Goal: Information Seeking & Learning: Learn about a topic

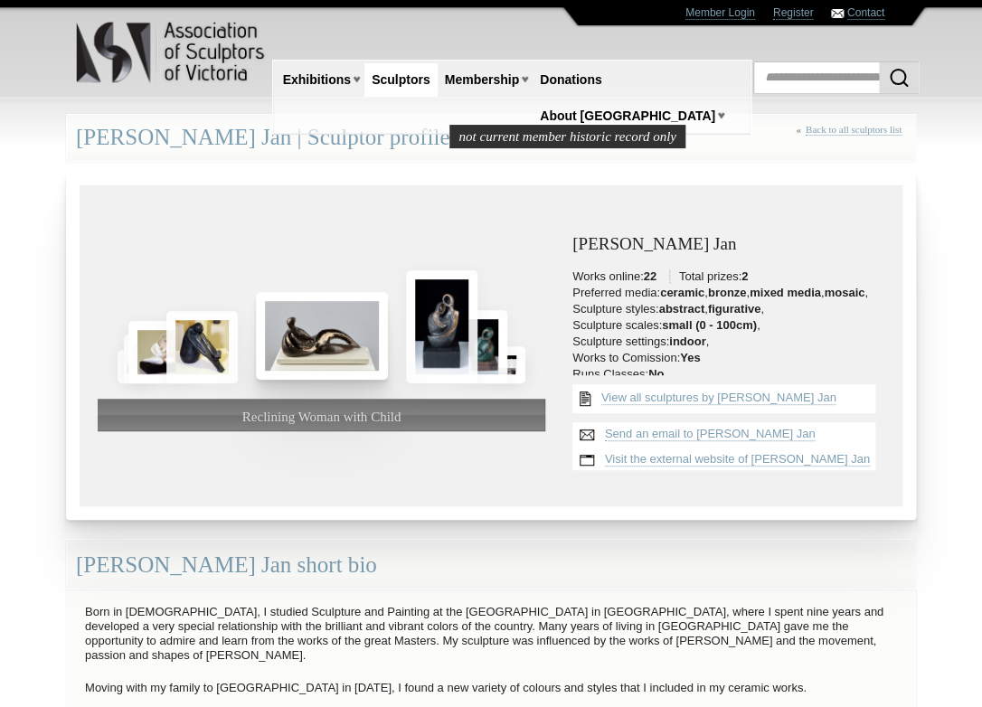
click at [331, 341] on img at bounding box center [322, 336] width 132 height 88
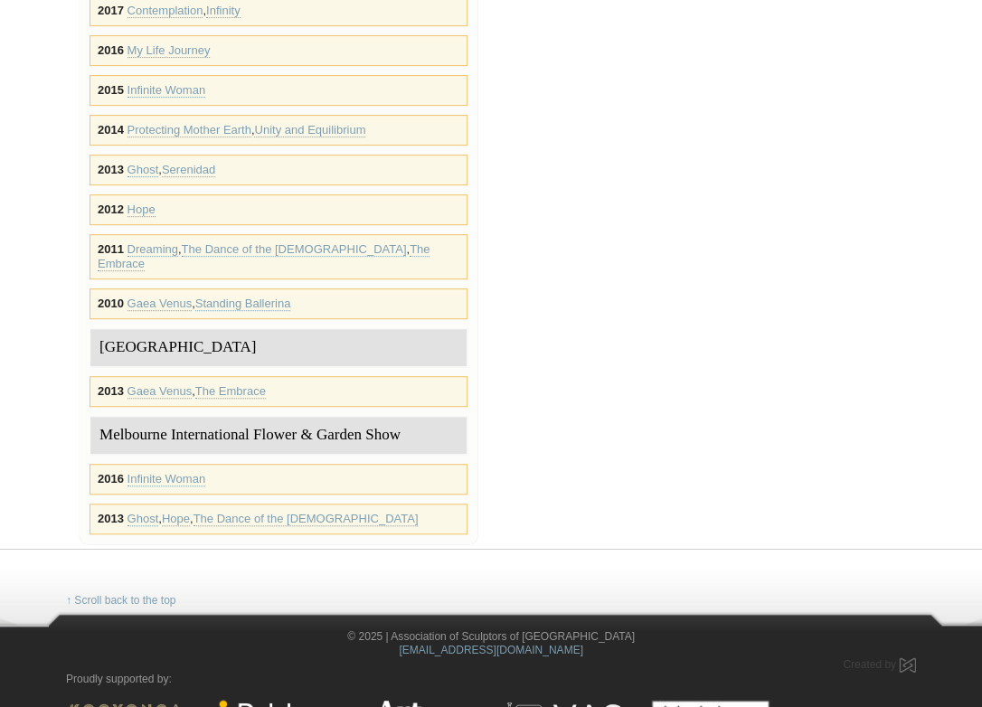
scroll to position [2046, 0]
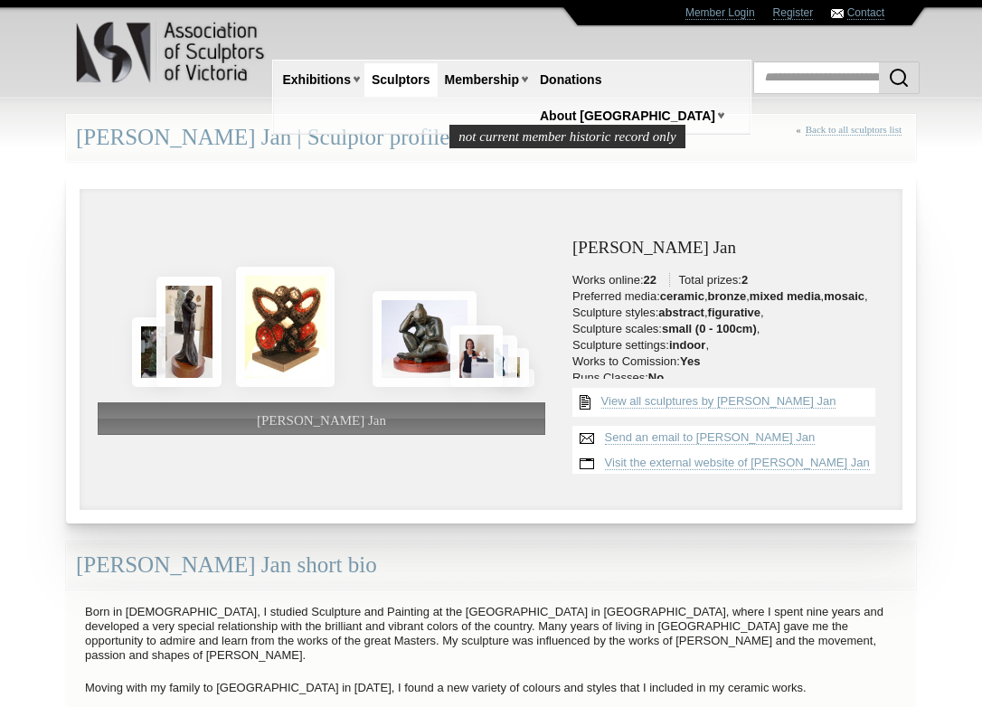
scroll to position [2046, 0]
